Goal: Task Accomplishment & Management: Use online tool/utility

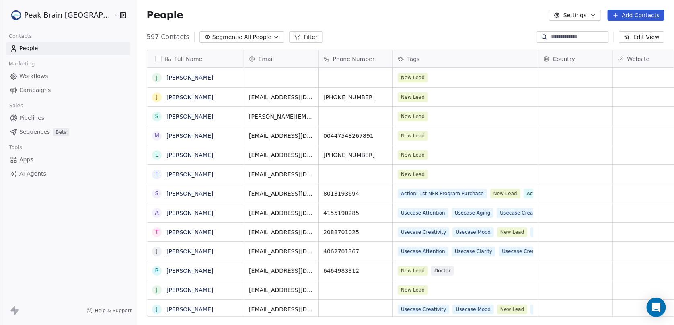
scroll to position [280, 559]
click at [43, 156] on link "Apps" at bounding box center [68, 159] width 124 height 13
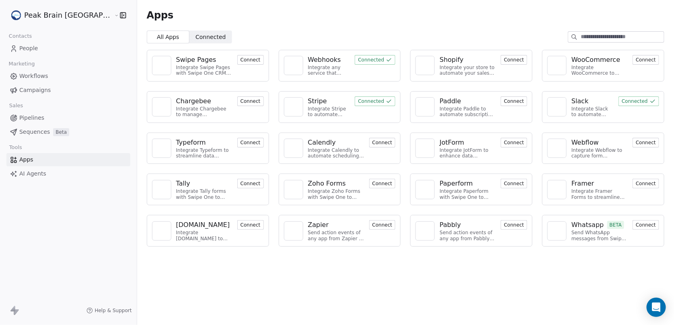
click at [324, 113] on div "Integrate Stripe to automate billing and payments." at bounding box center [329, 112] width 42 height 12
click at [308, 98] on div "Stripe" at bounding box center [317, 101] width 19 height 10
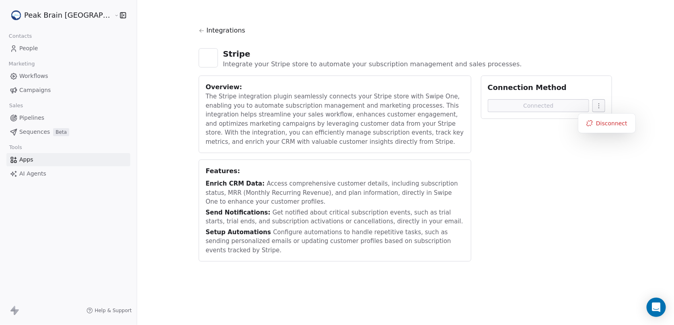
click at [587, 104] on html "Peak Brain USA Contacts People Marketing Workflows Campaigns Sales Pipelines Se…" at bounding box center [337, 162] width 674 height 325
click at [57, 158] on link "Apps" at bounding box center [68, 159] width 124 height 13
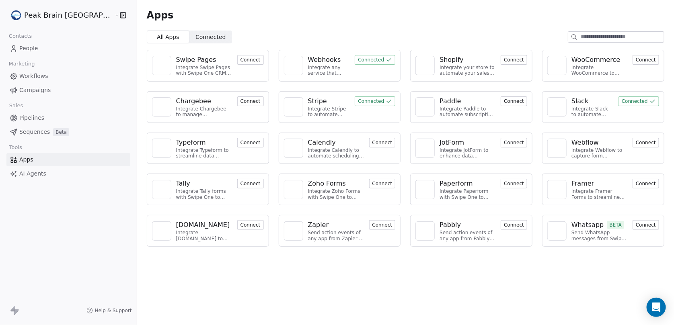
click at [43, 119] on link "Pipelines" at bounding box center [68, 117] width 124 height 13
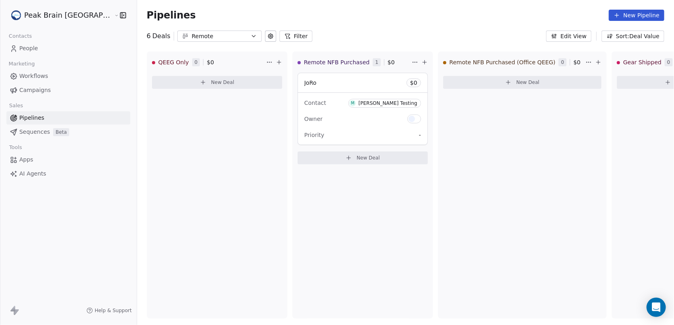
click at [39, 72] on span "Workflows" at bounding box center [33, 76] width 29 height 8
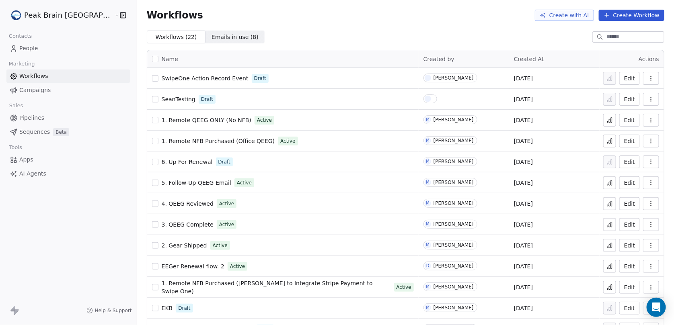
click at [63, 14] on html "Peak Brain USA Contacts People Marketing Workflows Campaigns Sales Pipelines Se…" at bounding box center [337, 162] width 674 height 325
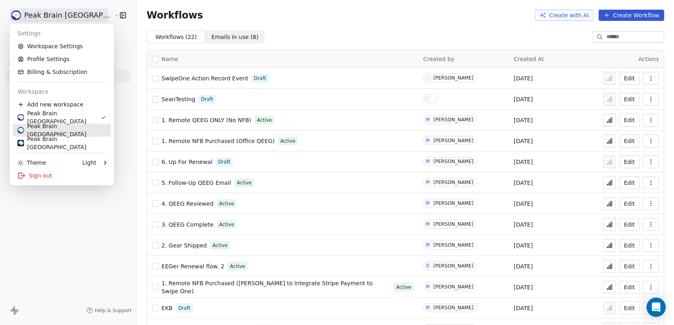
click at [50, 130] on div "Peak Brain [GEOGRAPHIC_DATA]" at bounding box center [62, 130] width 88 height 16
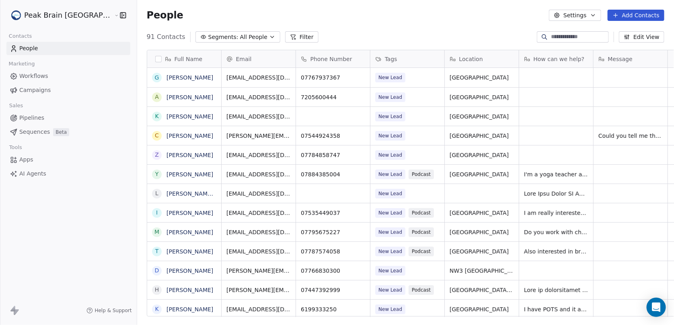
scroll to position [280, 559]
click at [39, 158] on link "Apps" at bounding box center [68, 159] width 124 height 13
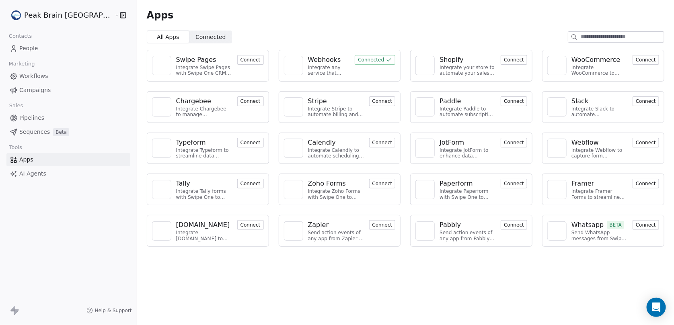
click at [375, 102] on button "Connect" at bounding box center [382, 101] width 27 height 10
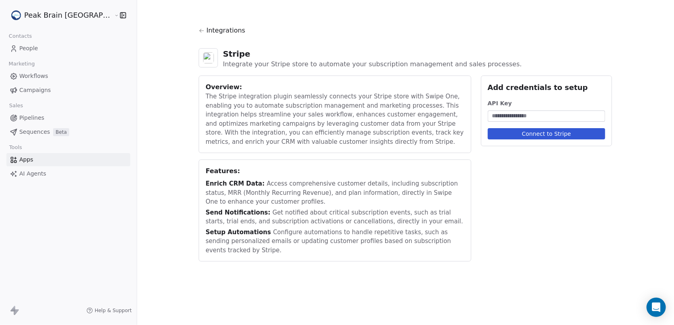
click at [539, 136] on button "Connect to Stripe" at bounding box center [547, 133] width 118 height 11
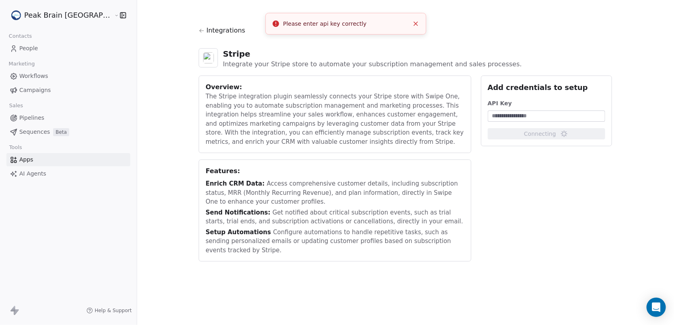
click at [518, 115] on input at bounding box center [546, 116] width 115 height 8
click at [53, 16] on html "Peak Brain UK Contacts People Marketing Workflows Campaigns Sales Pipelines Seq…" at bounding box center [337, 162] width 674 height 325
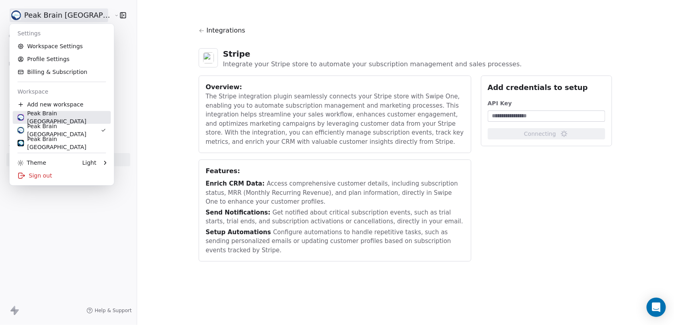
click at [51, 118] on div "Peak Brain USA" at bounding box center [62, 117] width 88 height 16
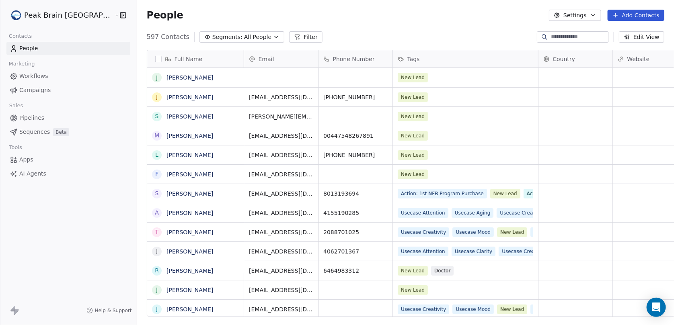
scroll to position [280, 559]
click at [48, 74] on link "Workflows" at bounding box center [68, 76] width 124 height 13
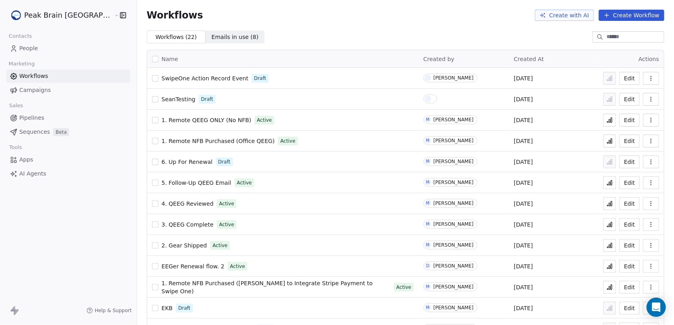
click at [614, 14] on button "Create Workflow" at bounding box center [631, 15] width 66 height 11
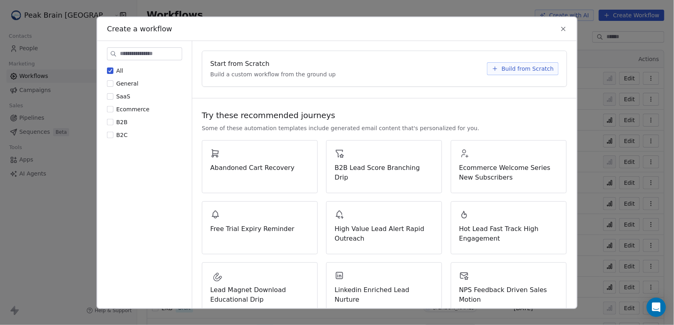
click at [154, 55] on input at bounding box center [151, 53] width 62 height 12
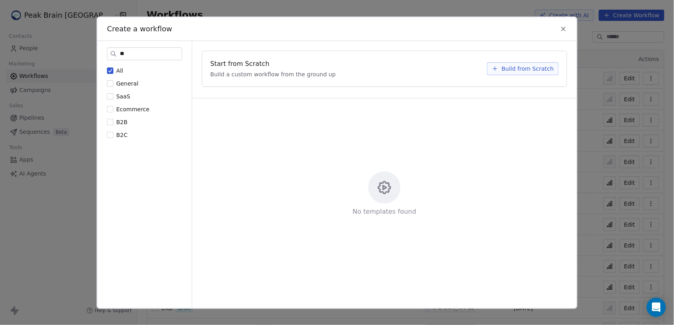
type input "*"
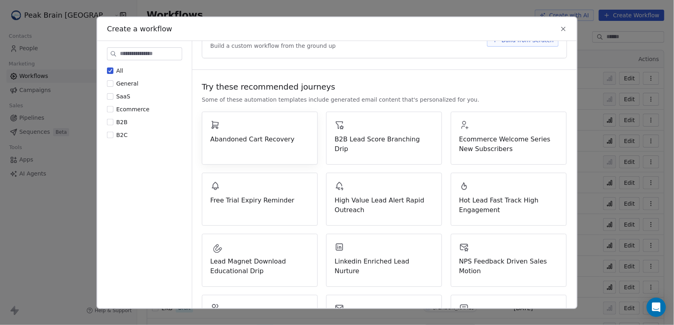
scroll to position [36, 0]
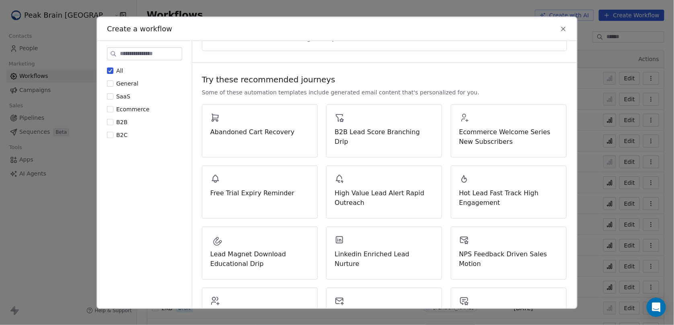
click at [50, 224] on div "Create a workflow All General SaaS Ecommerce B2B B2C Start from Scratch Build a…" at bounding box center [337, 162] width 674 height 325
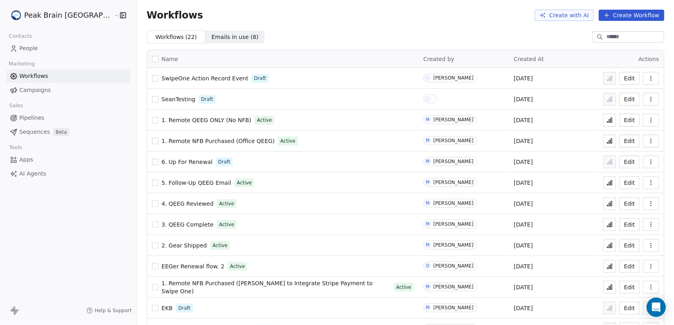
click at [39, 117] on span "Pipelines" at bounding box center [31, 118] width 25 height 8
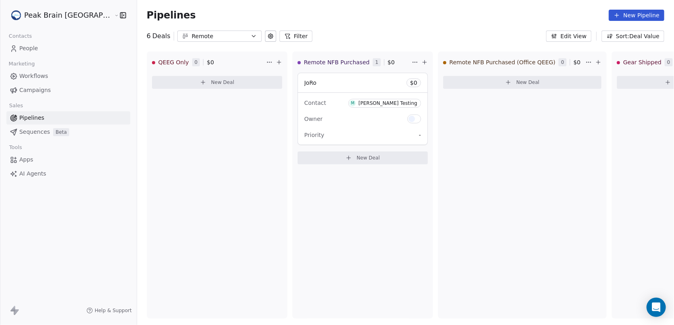
click at [39, 72] on span "Workflows" at bounding box center [33, 76] width 29 height 8
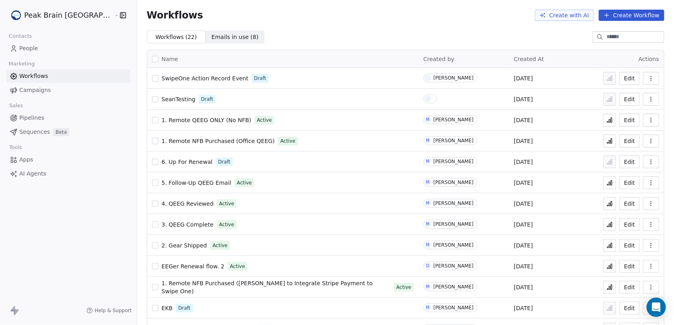
click at [626, 11] on button "Create Workflow" at bounding box center [631, 15] width 66 height 11
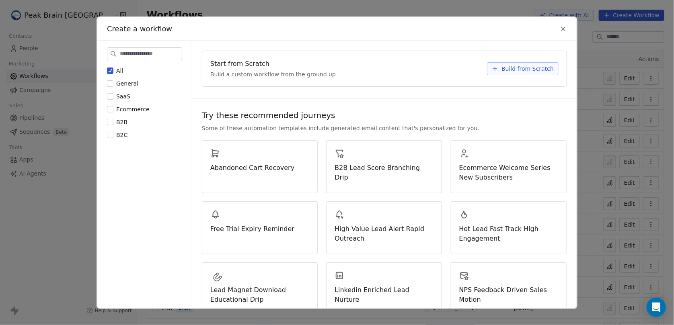
click at [124, 96] on span "SaaS" at bounding box center [123, 96] width 14 height 6
click at [113, 96] on button "SaaS" at bounding box center [110, 96] width 6 height 8
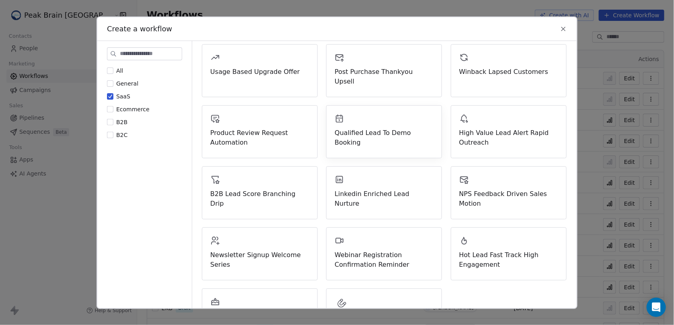
scroll to position [197, 0]
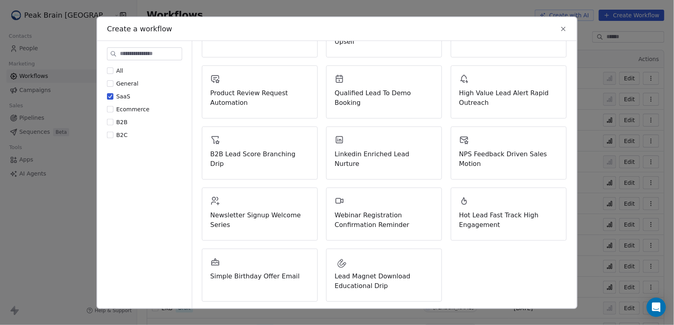
click at [566, 27] on icon at bounding box center [562, 28] width 7 height 7
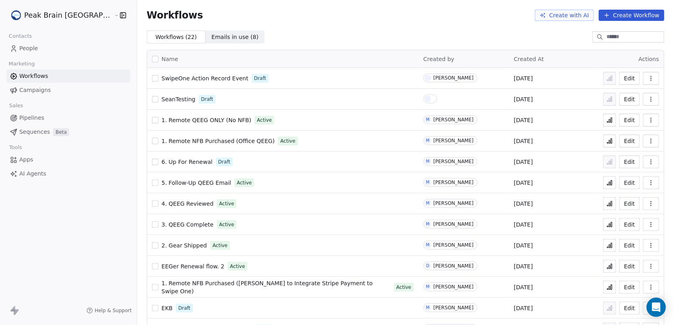
click at [204, 80] on span "SwipeOne Action Record Event" at bounding box center [205, 78] width 87 height 6
click at [61, 14] on html "Peak Brain [GEOGRAPHIC_DATA] Contacts People Marketing Workflows Campaigns Sale…" at bounding box center [337, 162] width 674 height 325
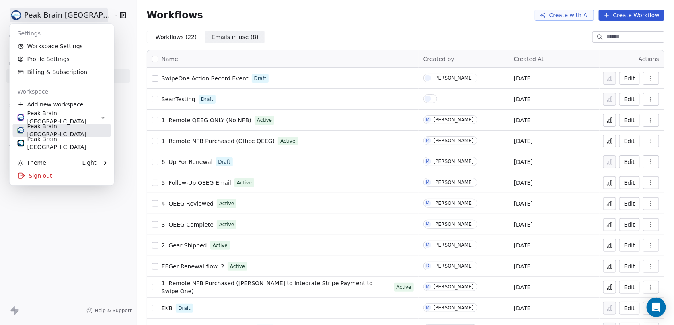
click at [64, 125] on link "Peak Brain [GEOGRAPHIC_DATA]" at bounding box center [62, 130] width 98 height 13
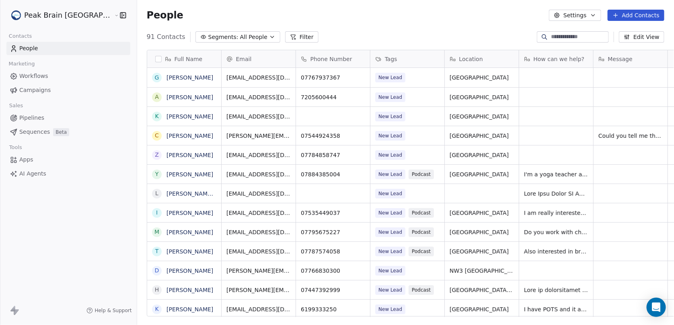
scroll to position [280, 559]
click at [53, 117] on link "Pipelines" at bounding box center [68, 117] width 124 height 13
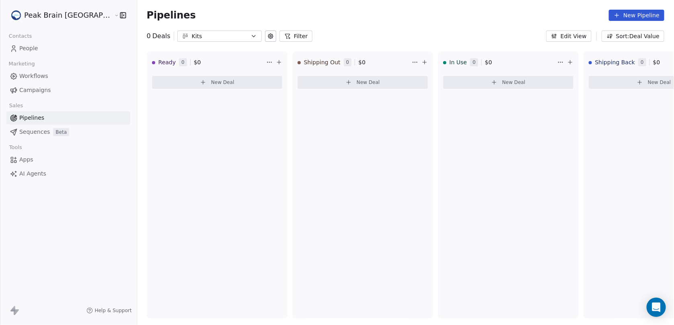
click at [69, 71] on link "Workflows" at bounding box center [68, 76] width 124 height 13
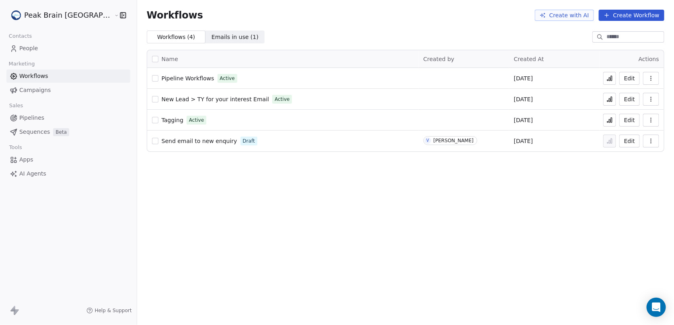
click at [619, 11] on button "Create Workflow" at bounding box center [631, 15] width 66 height 11
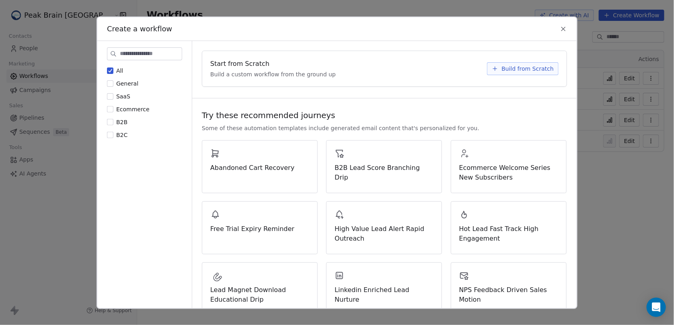
click at [523, 64] on span "Build from Scratch" at bounding box center [527, 68] width 52 height 8
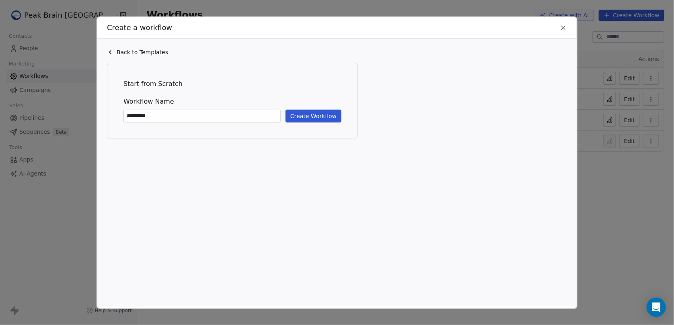
type input "*********"
click at [309, 114] on button "Create Workflow" at bounding box center [313, 115] width 56 height 13
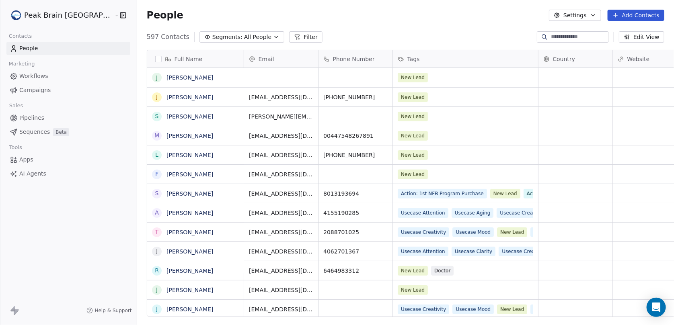
scroll to position [280, 559]
click at [53, 13] on html "Peak Brain USA Contacts People Marketing Workflows Campaigns Sales Pipelines Se…" at bounding box center [337, 162] width 674 height 325
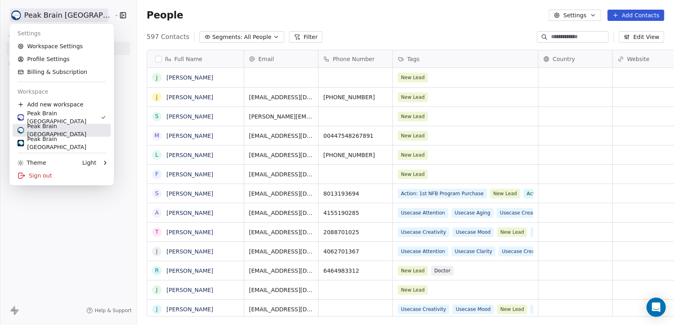
click at [54, 126] on div "Peak Brain [GEOGRAPHIC_DATA]" at bounding box center [62, 130] width 88 height 16
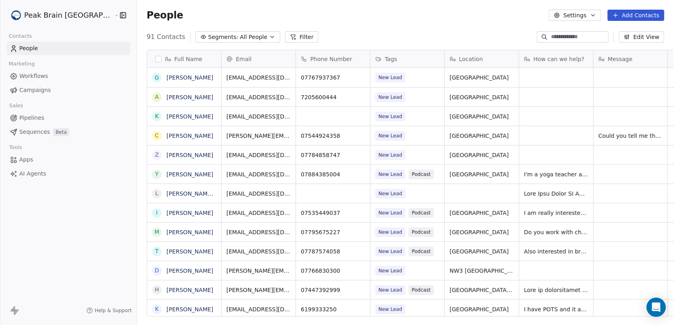
scroll to position [280, 559]
click at [44, 159] on link "Apps" at bounding box center [68, 159] width 124 height 13
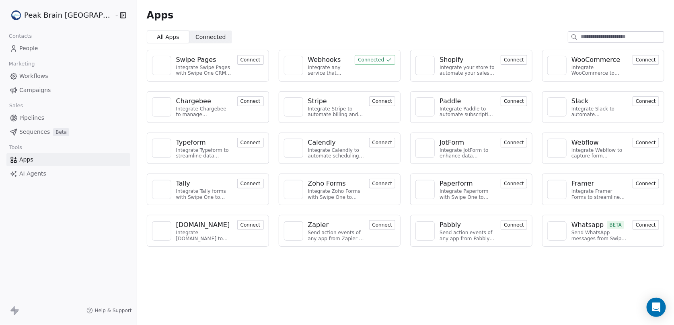
click at [369, 98] on button "Connect" at bounding box center [382, 101] width 27 height 10
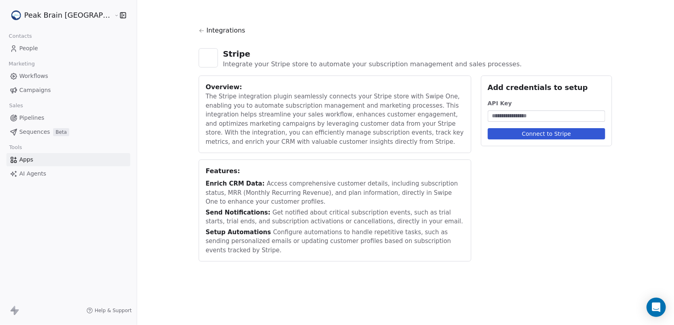
click at [509, 115] on input at bounding box center [546, 116] width 115 height 8
paste input "**********"
type input "**********"
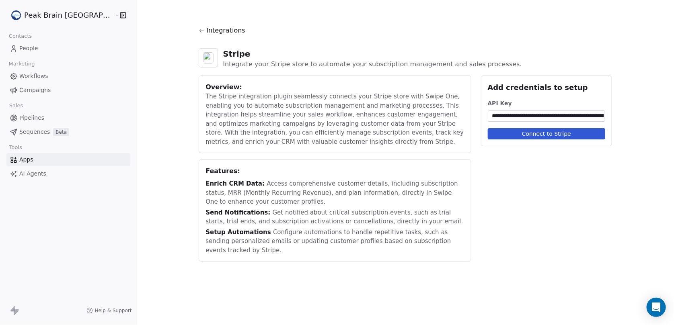
click at [518, 137] on button "Connect to Stripe" at bounding box center [547, 133] width 118 height 11
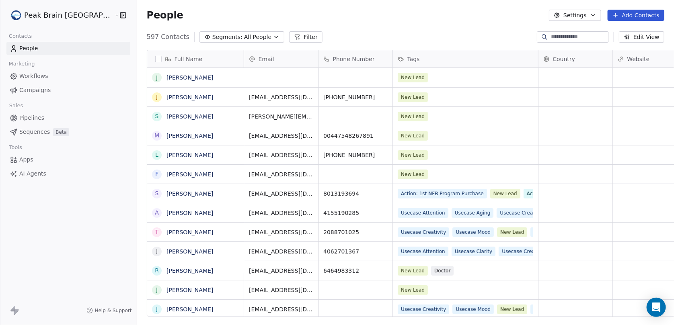
scroll to position [280, 559]
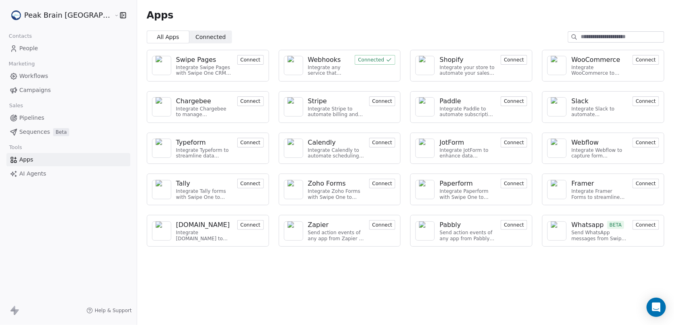
click at [377, 102] on button "Connect" at bounding box center [382, 101] width 27 height 10
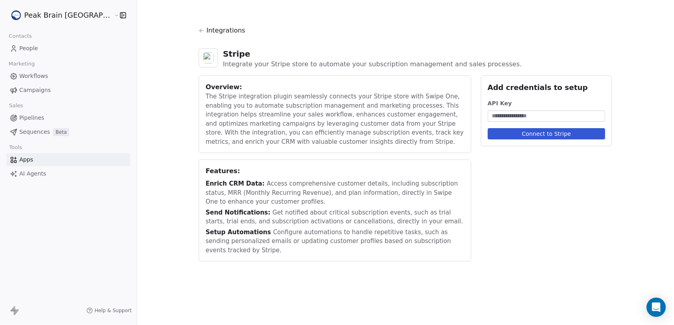
click at [489, 117] on input at bounding box center [546, 116] width 115 height 8
paste input "**********"
type input "**********"
click at [521, 131] on button "Connect to Stripe" at bounding box center [547, 133] width 118 height 11
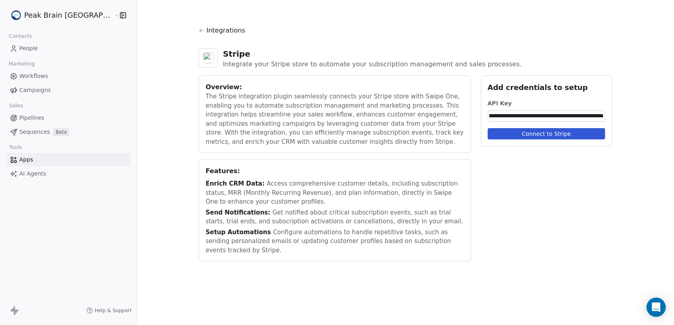
scroll to position [0, 0]
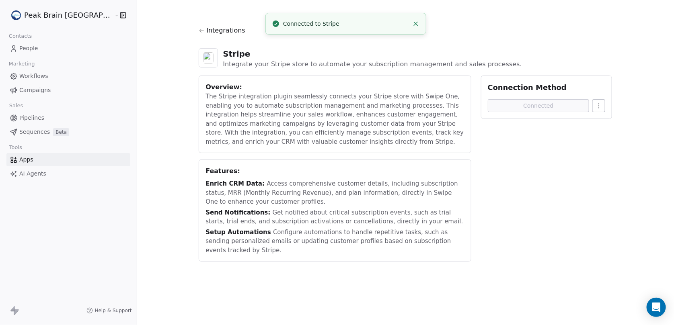
click at [46, 74] on span "Workflows" at bounding box center [33, 76] width 29 height 8
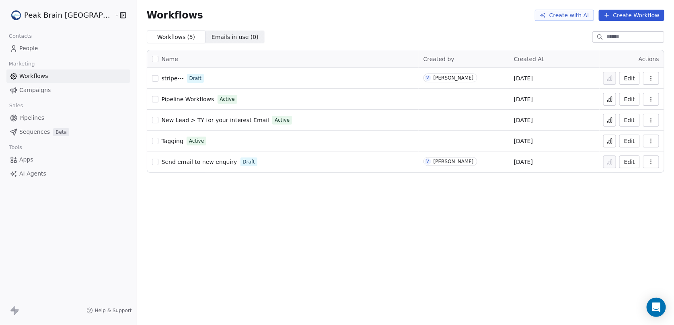
click at [182, 79] on div "stripe--- Draft" at bounding box center [283, 78] width 262 height 11
click at [162, 80] on span "stripe---" at bounding box center [173, 78] width 22 height 6
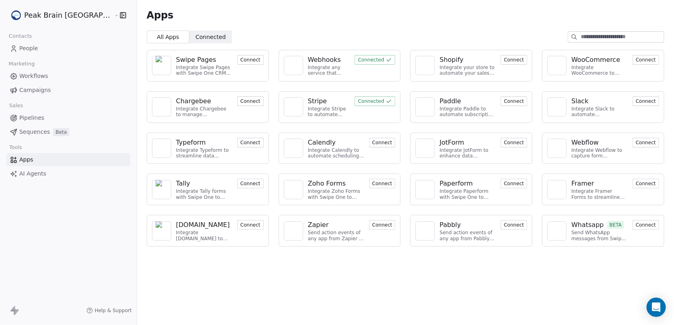
click at [309, 64] on div "Webhooks" at bounding box center [324, 60] width 33 height 10
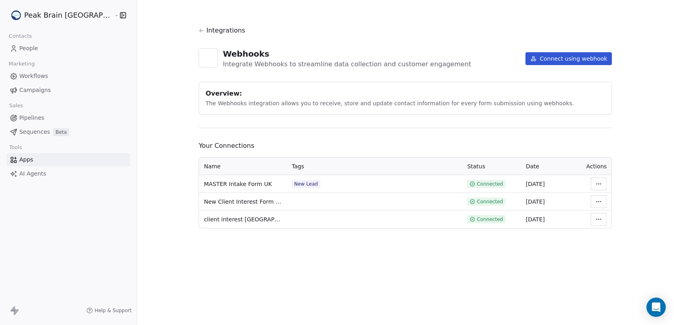
click at [551, 55] on button "Connect using webhook" at bounding box center [568, 58] width 87 height 13
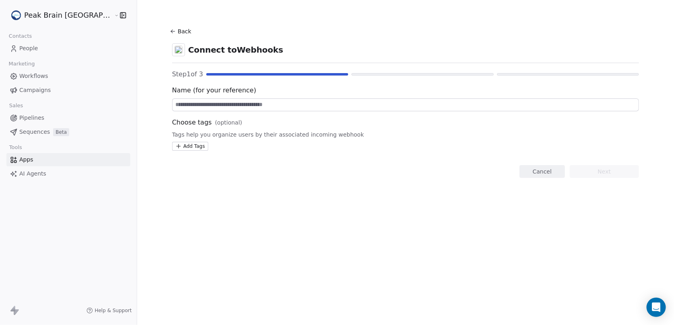
click at [389, 106] on input at bounding box center [405, 105] width 466 height 12
type input "*******"
click at [592, 169] on button "Next" at bounding box center [604, 171] width 69 height 13
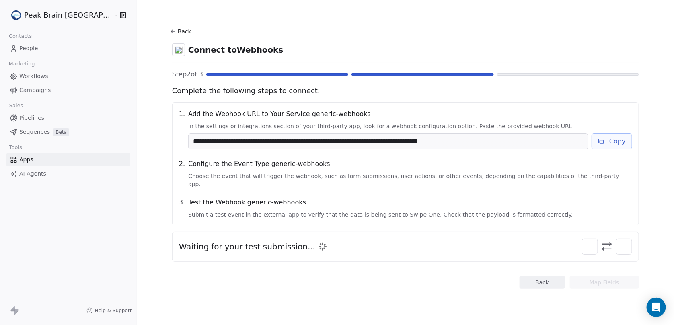
click at [169, 34] on button "Back" at bounding box center [182, 31] width 26 height 14
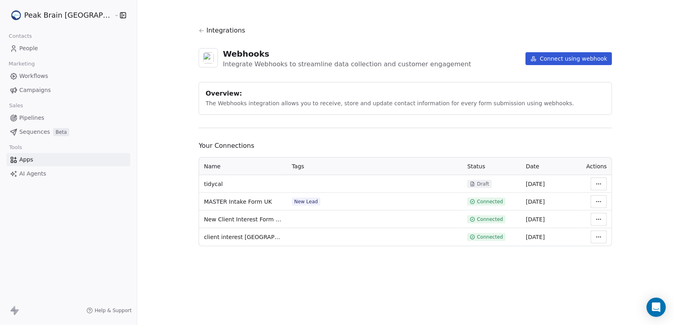
click at [199, 31] on div "Integrations" at bounding box center [405, 31] width 413 height 10
